Goal: Information Seeking & Learning: Learn about a topic

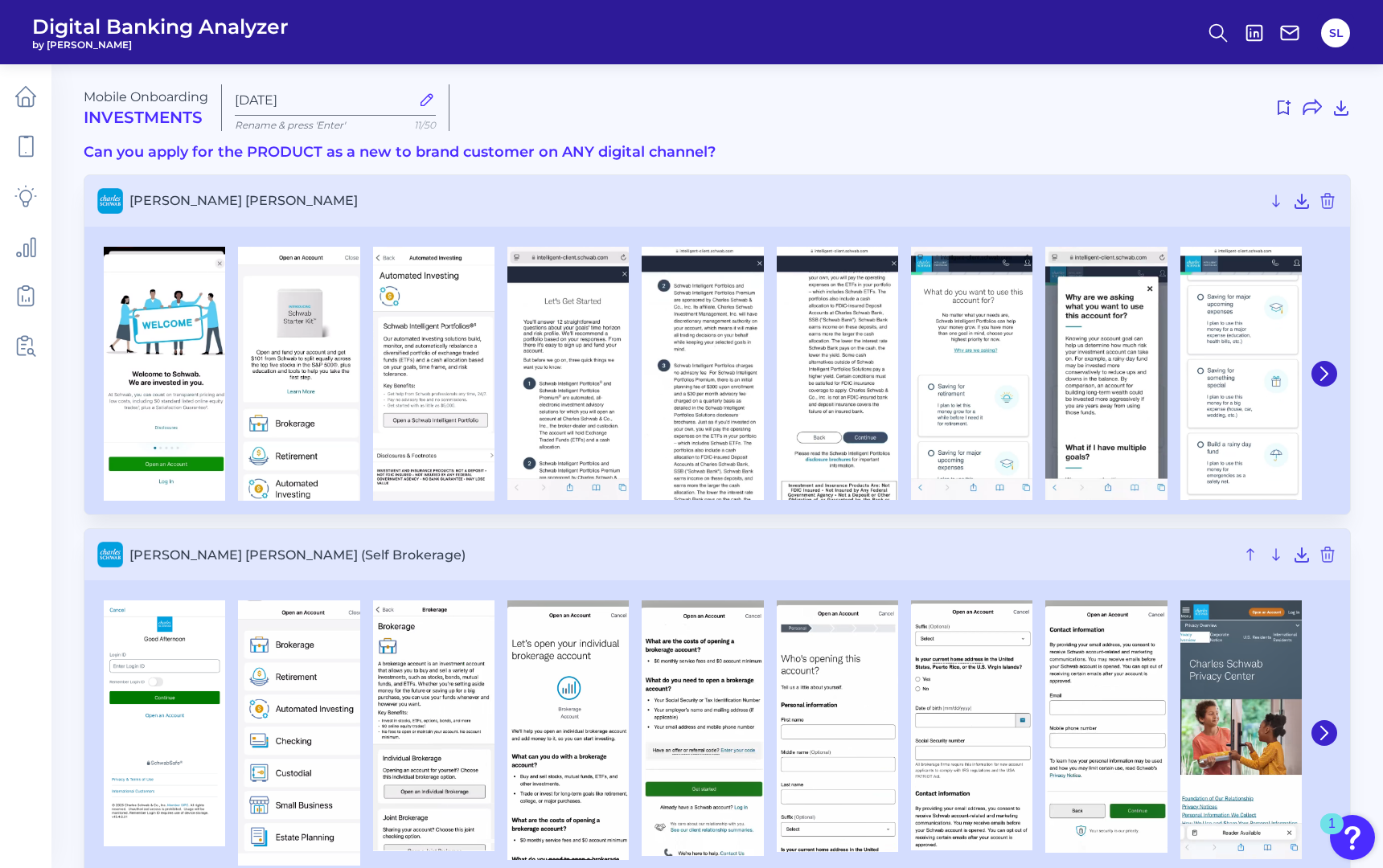
scroll to position [2536, 0]
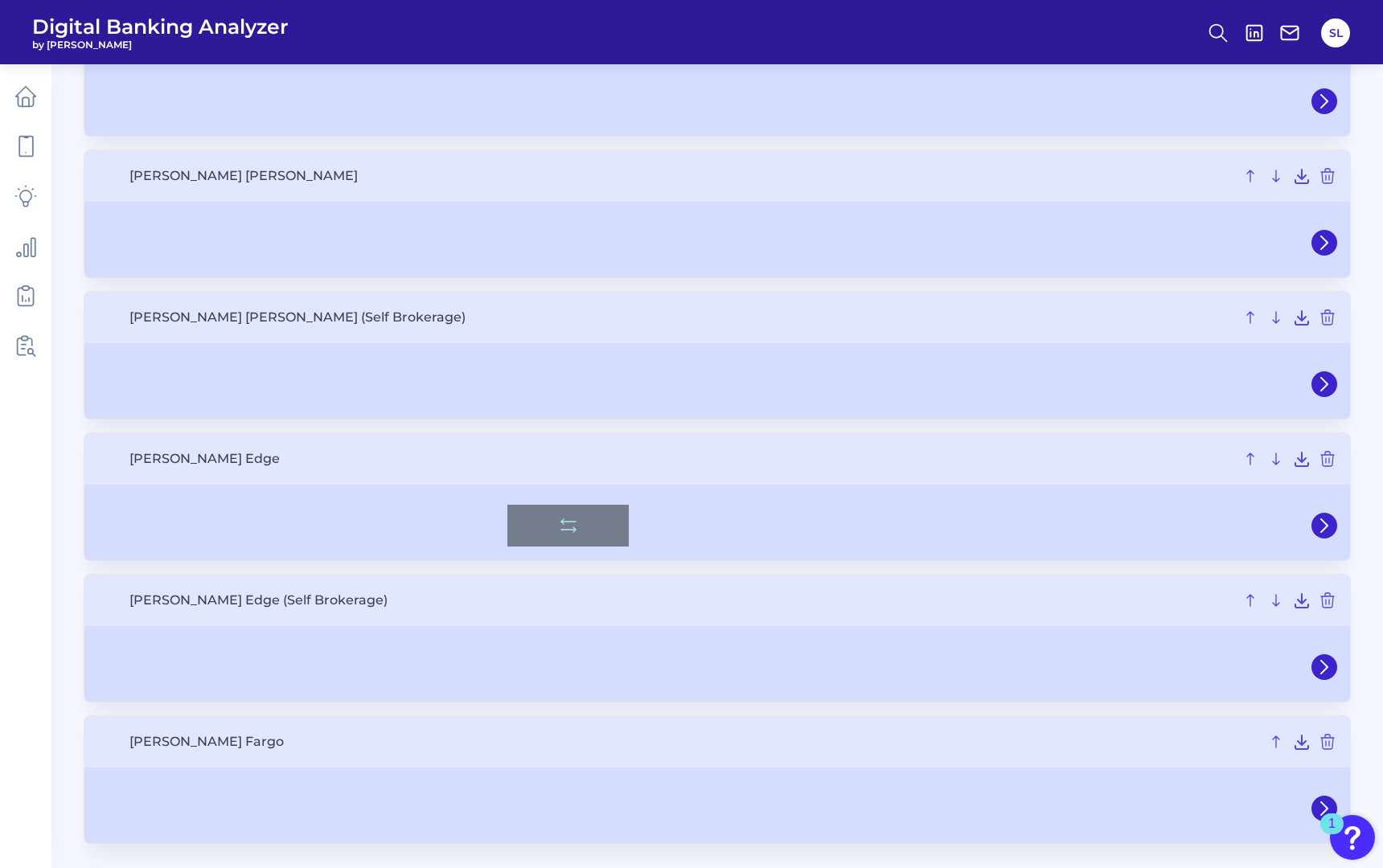
scroll to position [2366, 0]
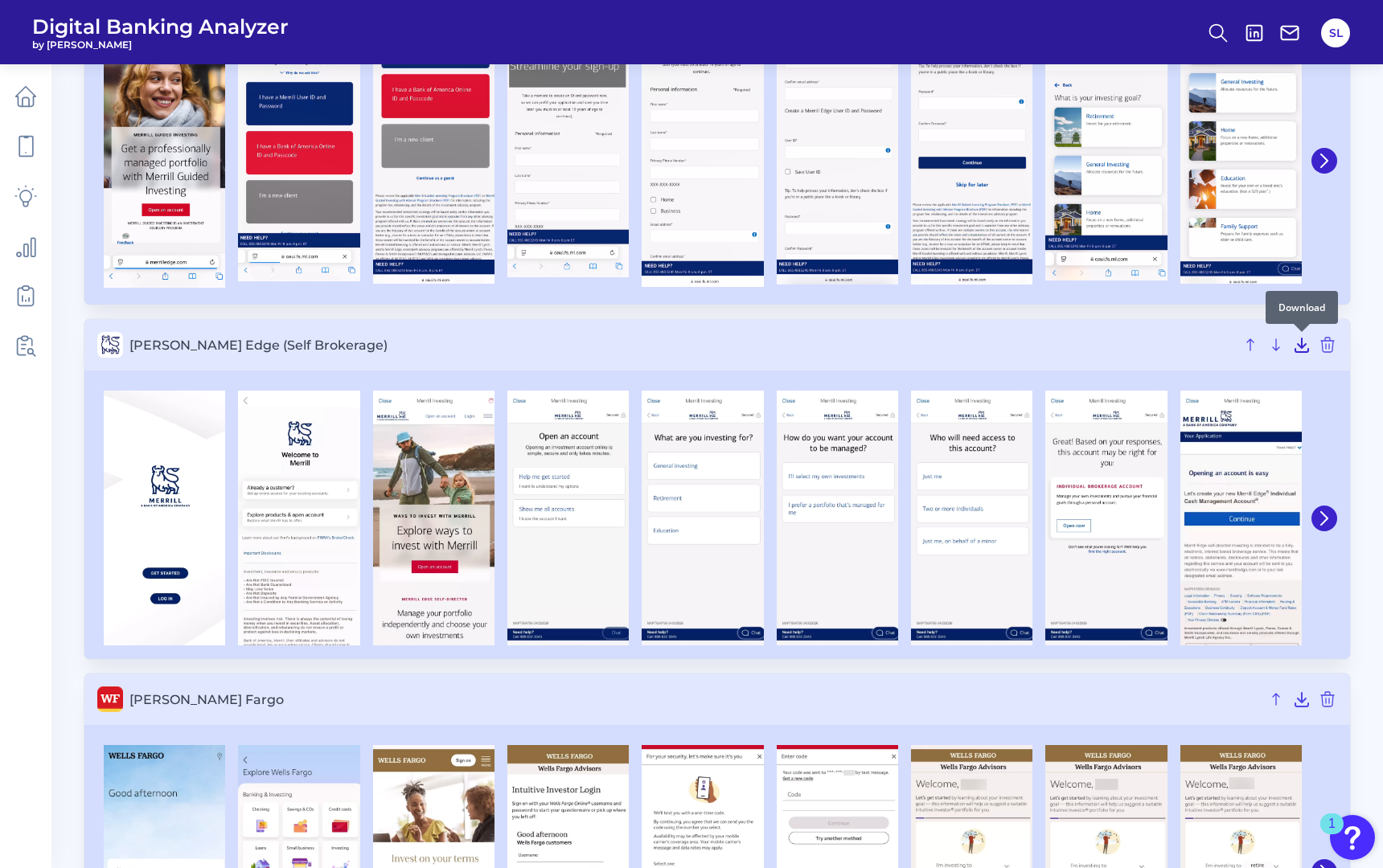
click at [1298, 344] on icon at bounding box center [1302, 344] width 13 height 14
click at [1324, 504] on div at bounding box center [1323, 518] width 29 height 269
click at [1324, 509] on button at bounding box center [1324, 518] width 25 height 25
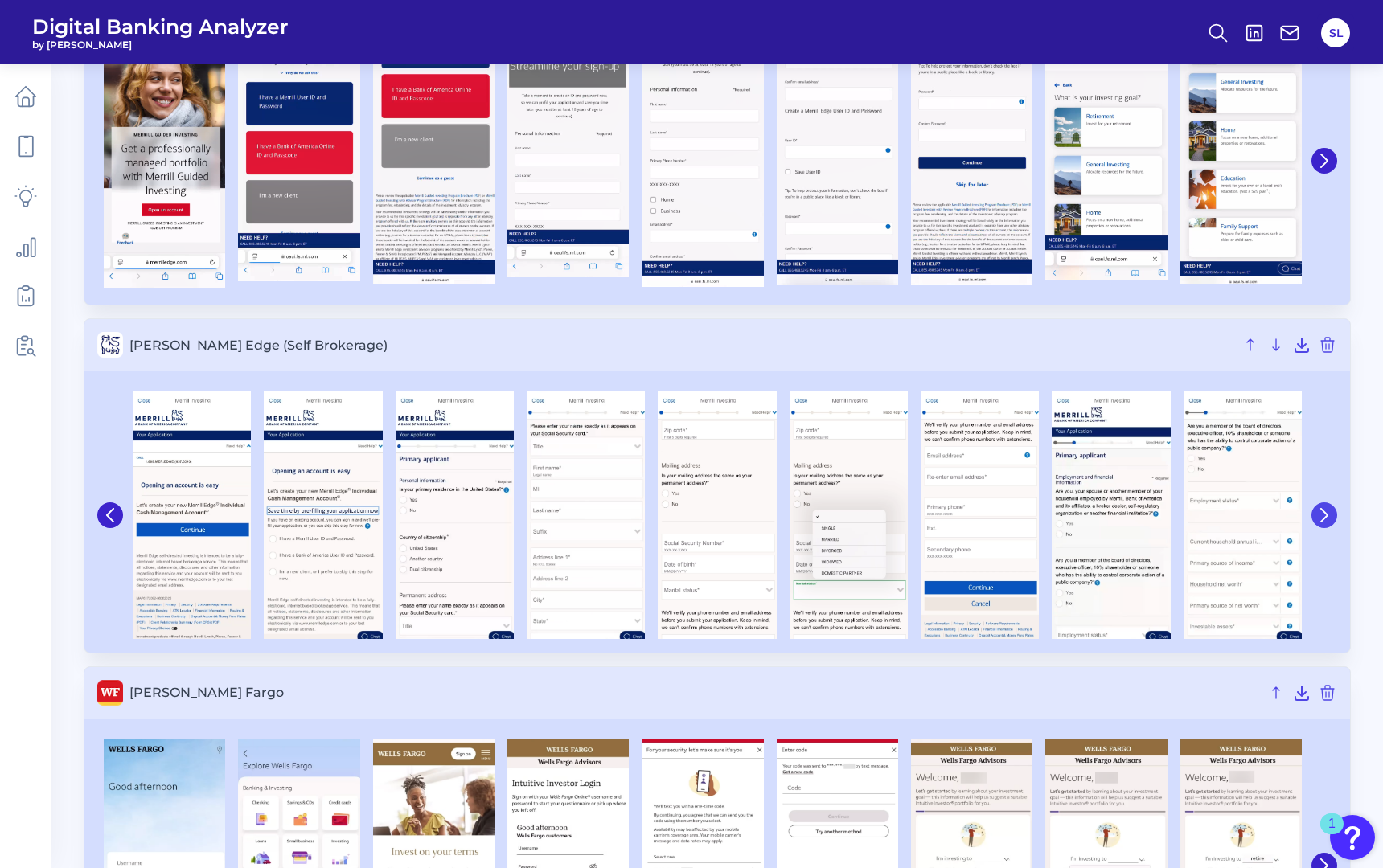
click at [1324, 509] on icon at bounding box center [1324, 515] width 15 height 15
